Goal: Task Accomplishment & Management: Manage account settings

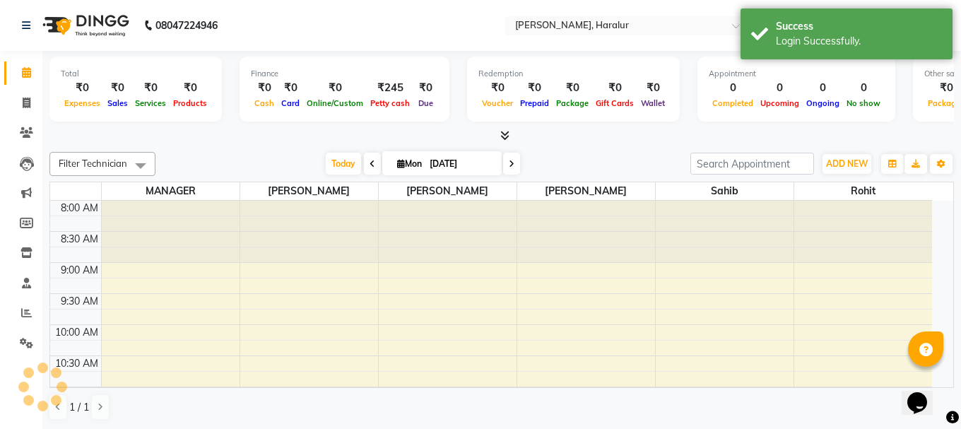
select select "en"
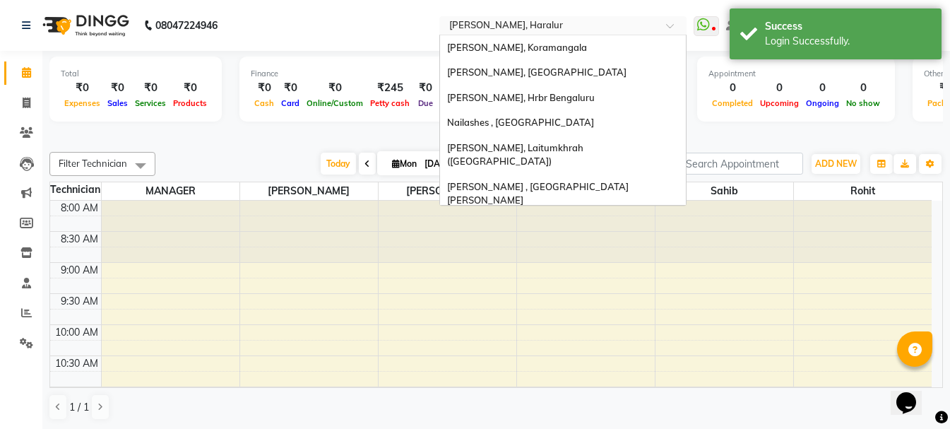
click at [532, 29] on input "text" at bounding box center [548, 27] width 205 height 14
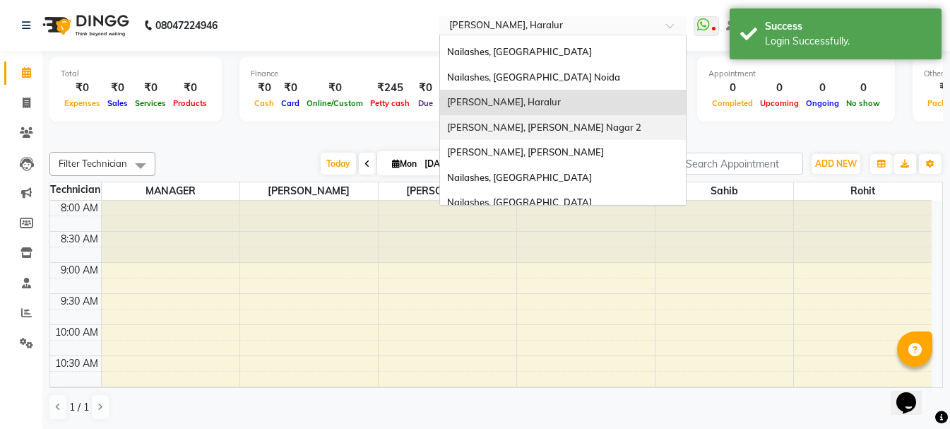
click at [531, 121] on span "[PERSON_NAME], [PERSON_NAME] Nagar 2" at bounding box center [544, 126] width 194 height 11
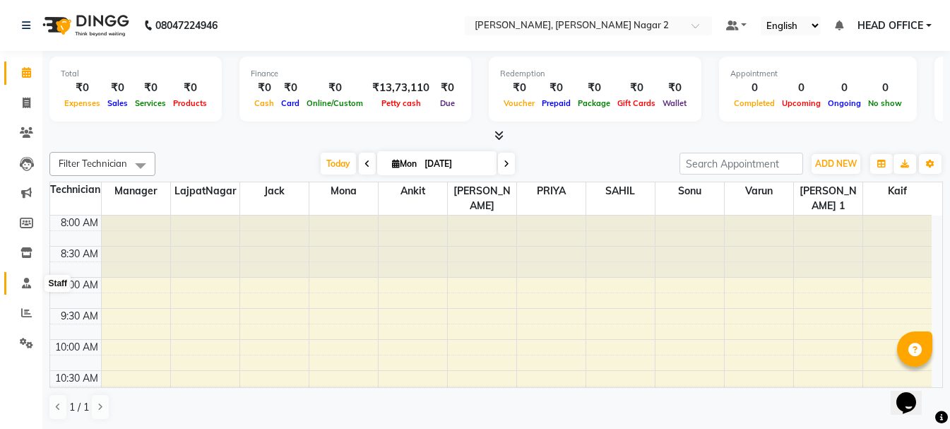
click at [23, 284] on icon at bounding box center [26, 283] width 9 height 11
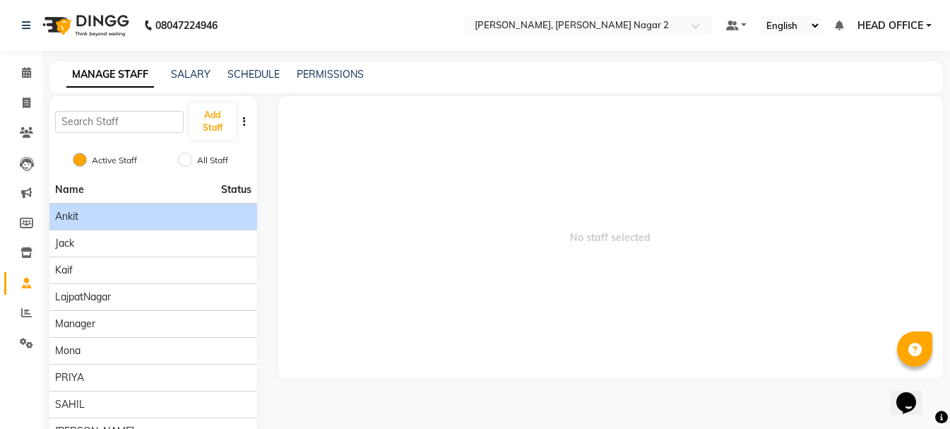
click at [123, 227] on li "Ankit" at bounding box center [153, 216] width 208 height 27
click at [89, 218] on div "Ankit" at bounding box center [153, 216] width 196 height 15
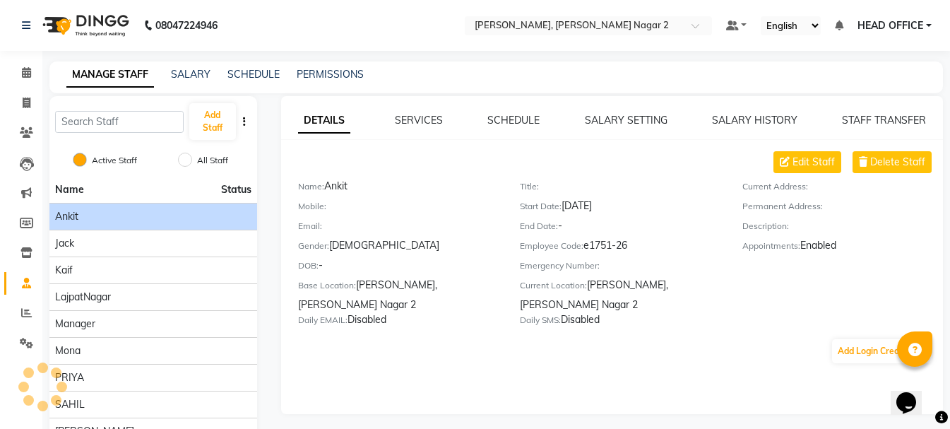
click at [68, 215] on span "Ankit" at bounding box center [66, 216] width 23 height 15
click at [22, 112] on link "Invoice" at bounding box center [21, 103] width 34 height 23
select select "service"
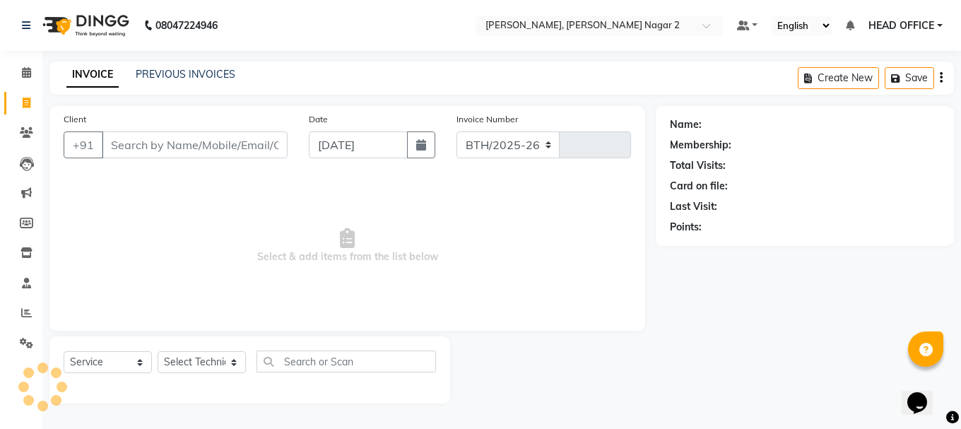
select select "4241"
type input "1999"
click at [28, 311] on icon at bounding box center [26, 312] width 11 height 11
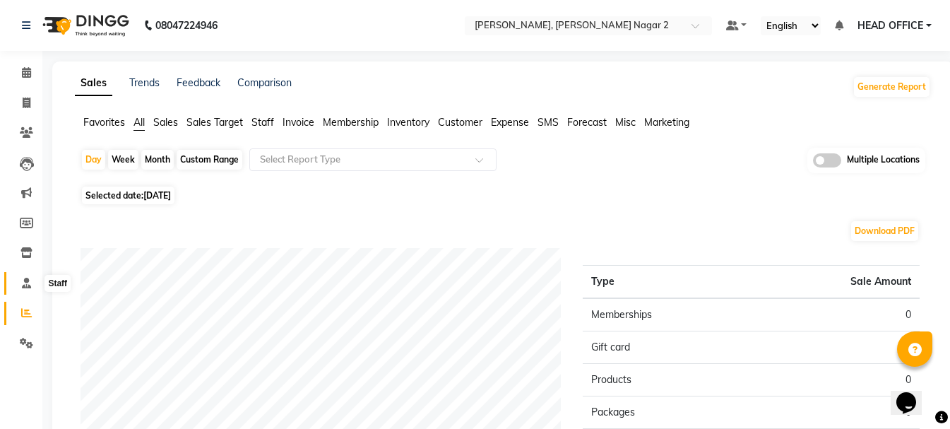
click at [30, 285] on icon at bounding box center [26, 283] width 9 height 11
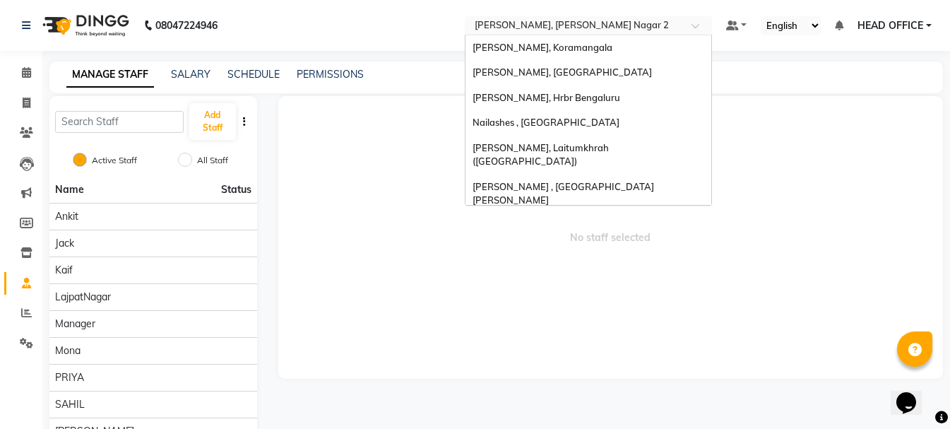
click at [552, 30] on input "text" at bounding box center [574, 27] width 205 height 14
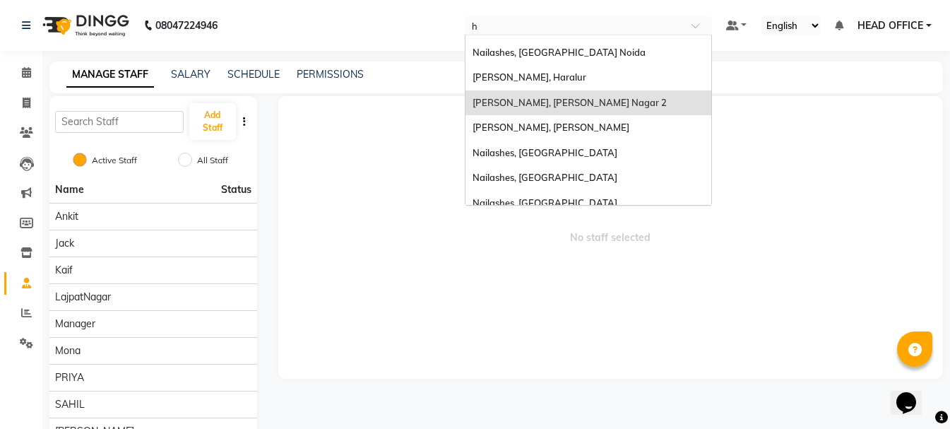
type input "ho"
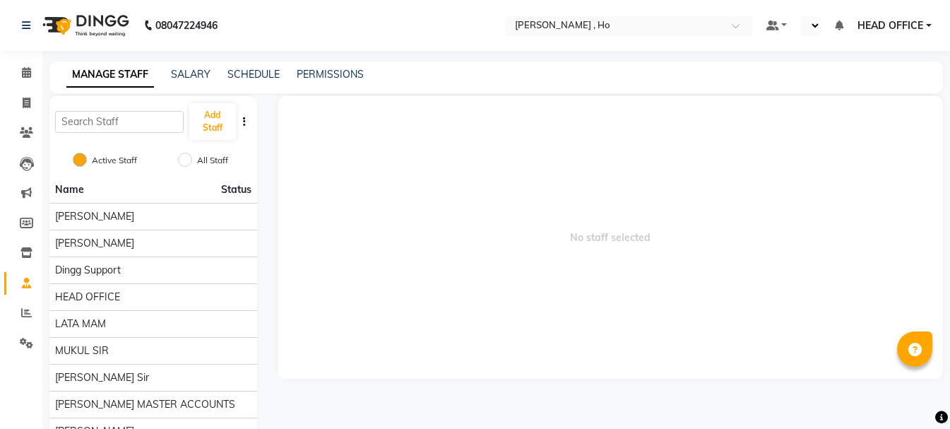
select select "en"
click at [345, 73] on link "PERMISSIONS" at bounding box center [330, 74] width 67 height 13
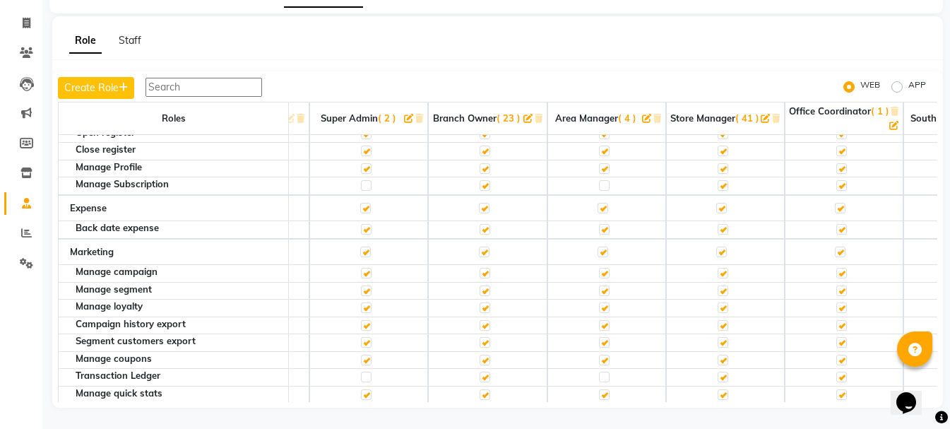
scroll to position [2048, 218]
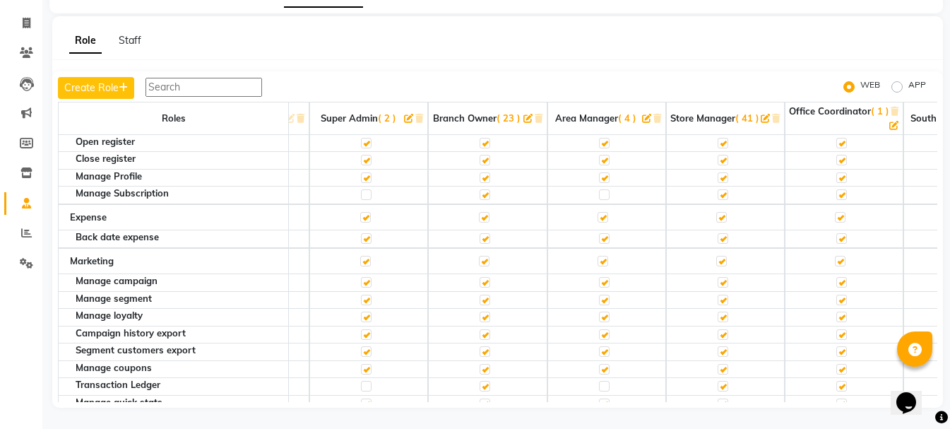
click at [241, 90] on input "text" at bounding box center [204, 87] width 117 height 19
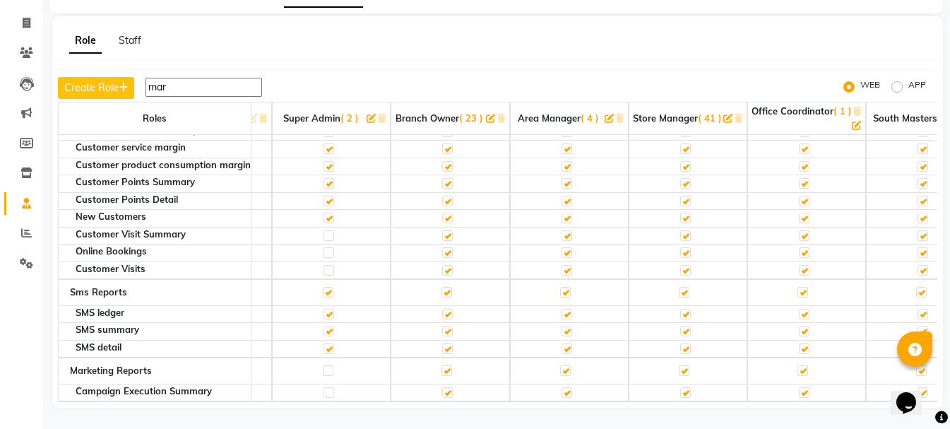
scroll to position [44, 218]
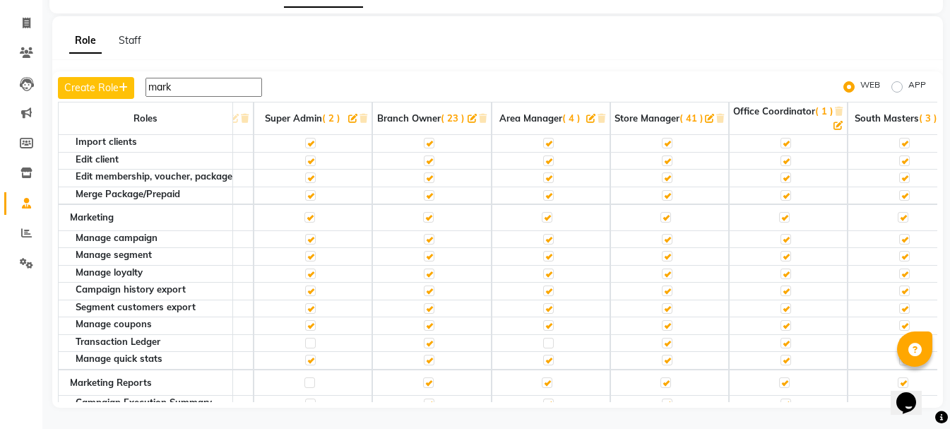
type input "marke"
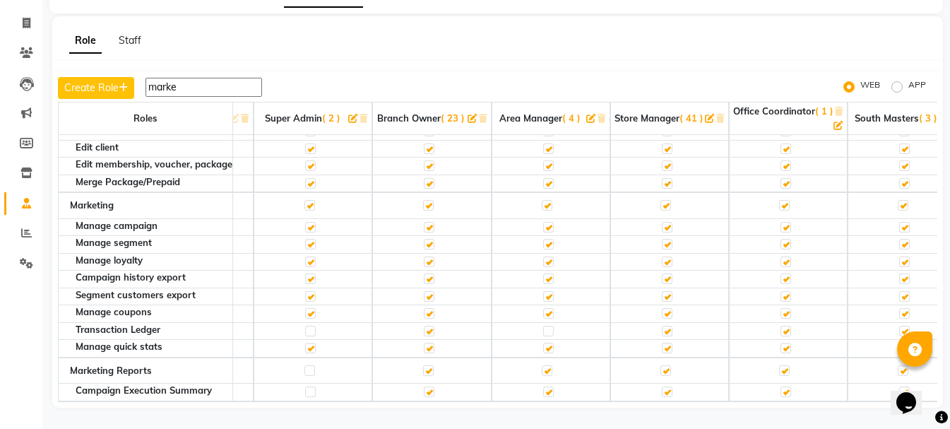
scroll to position [0, 218]
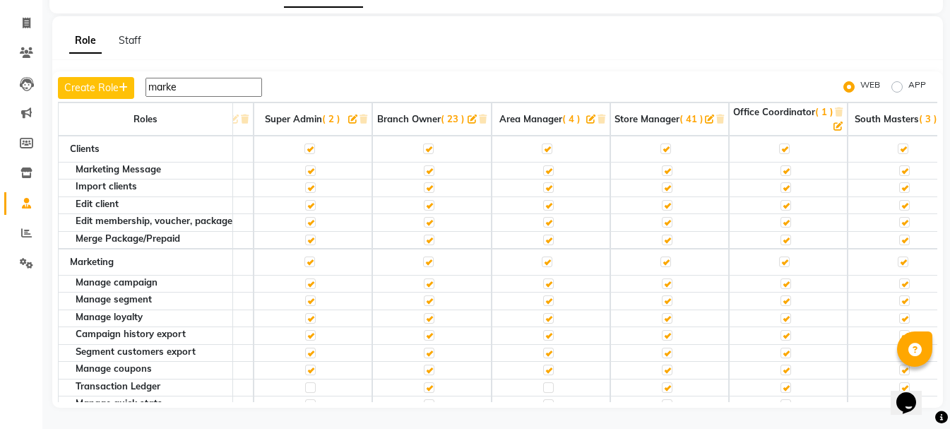
drag, startPoint x: 222, startPoint y: 90, endPoint x: 139, endPoint y: 88, distance: 82.7
click at [139, 88] on div "Create Role marke" at bounding box center [160, 88] width 204 height 22
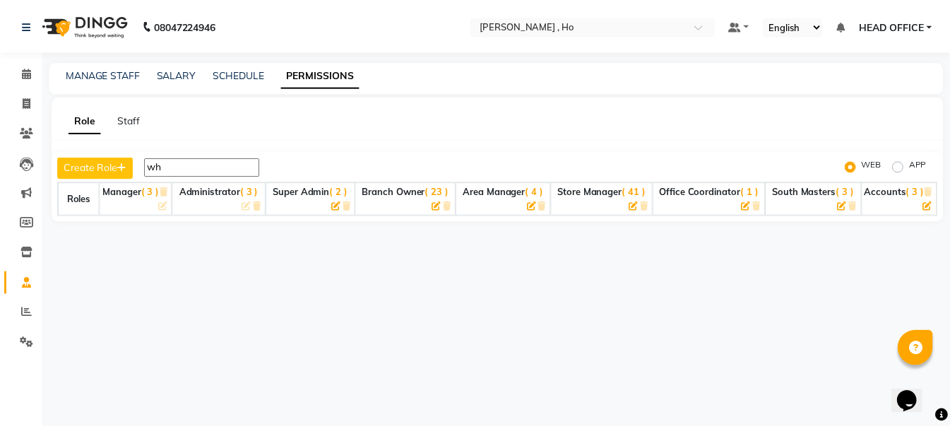
scroll to position [0, 0]
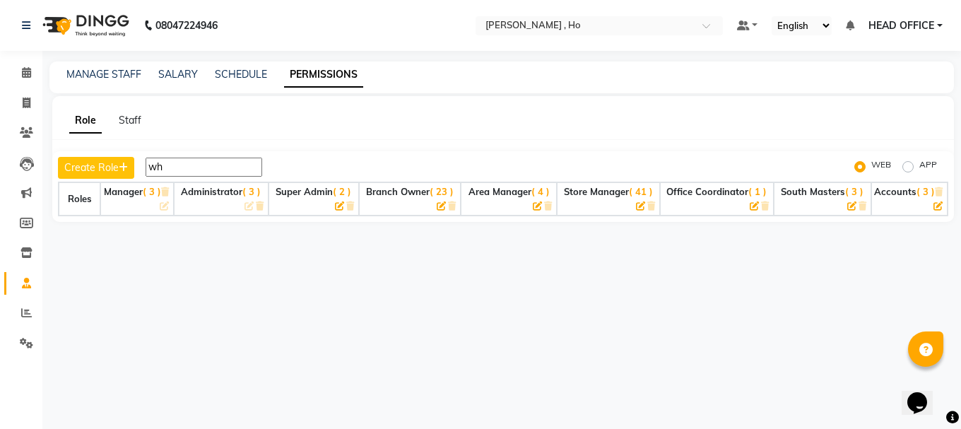
type input "w"
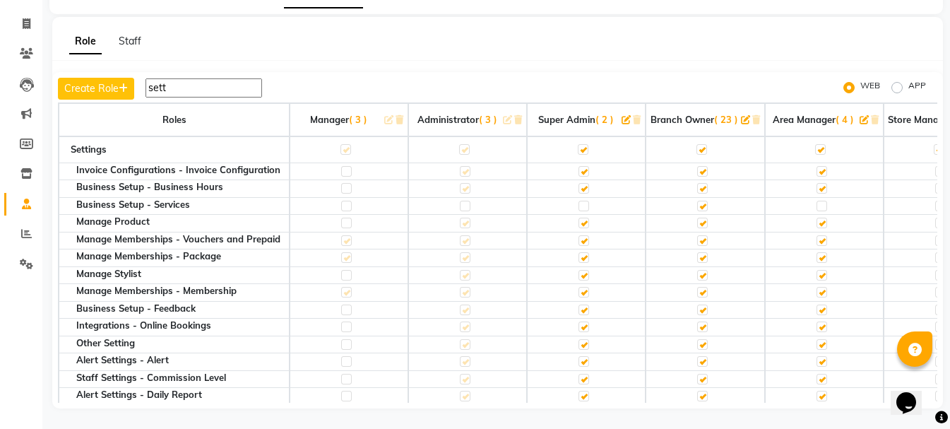
scroll to position [80, 0]
type input "sett"
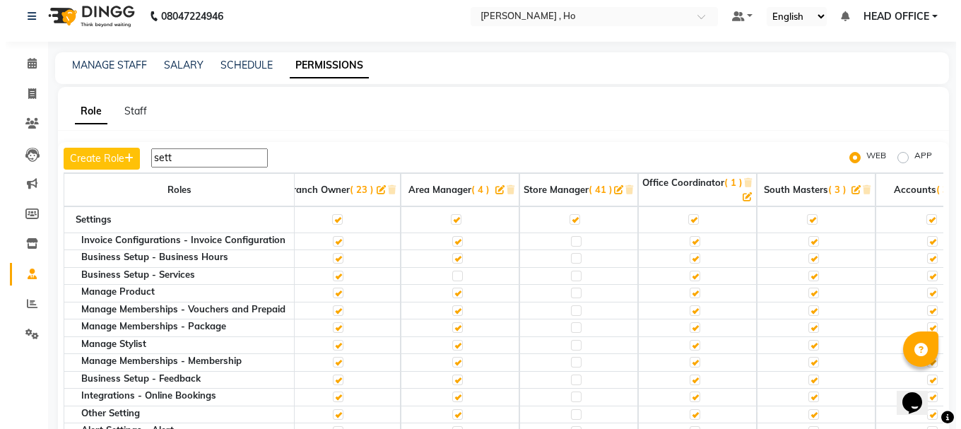
scroll to position [0, 0]
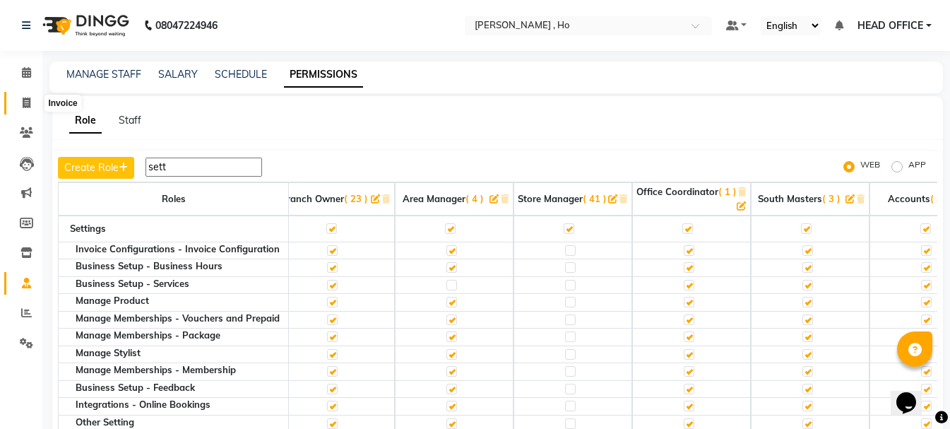
drag, startPoint x: 23, startPoint y: 105, endPoint x: 79, endPoint y: 3, distance: 116.4
click at [23, 104] on icon at bounding box center [27, 102] width 8 height 11
select select "service"
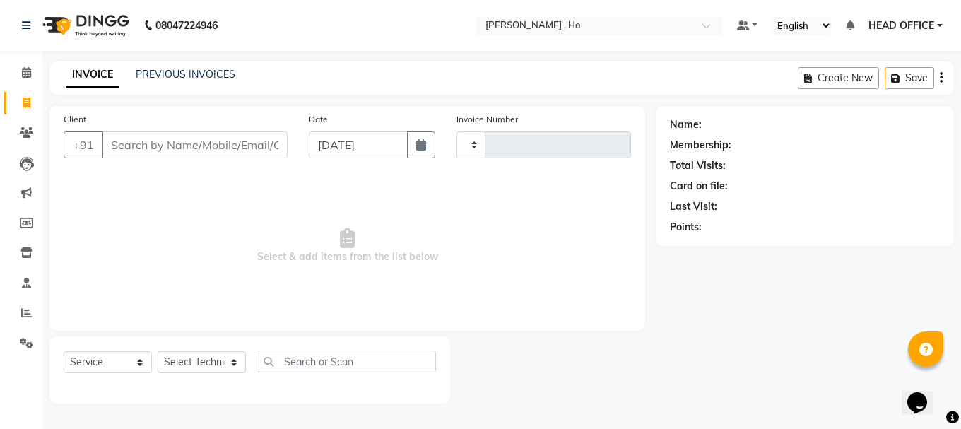
type input "0001"
select select "3635"
